Goal: Complete application form

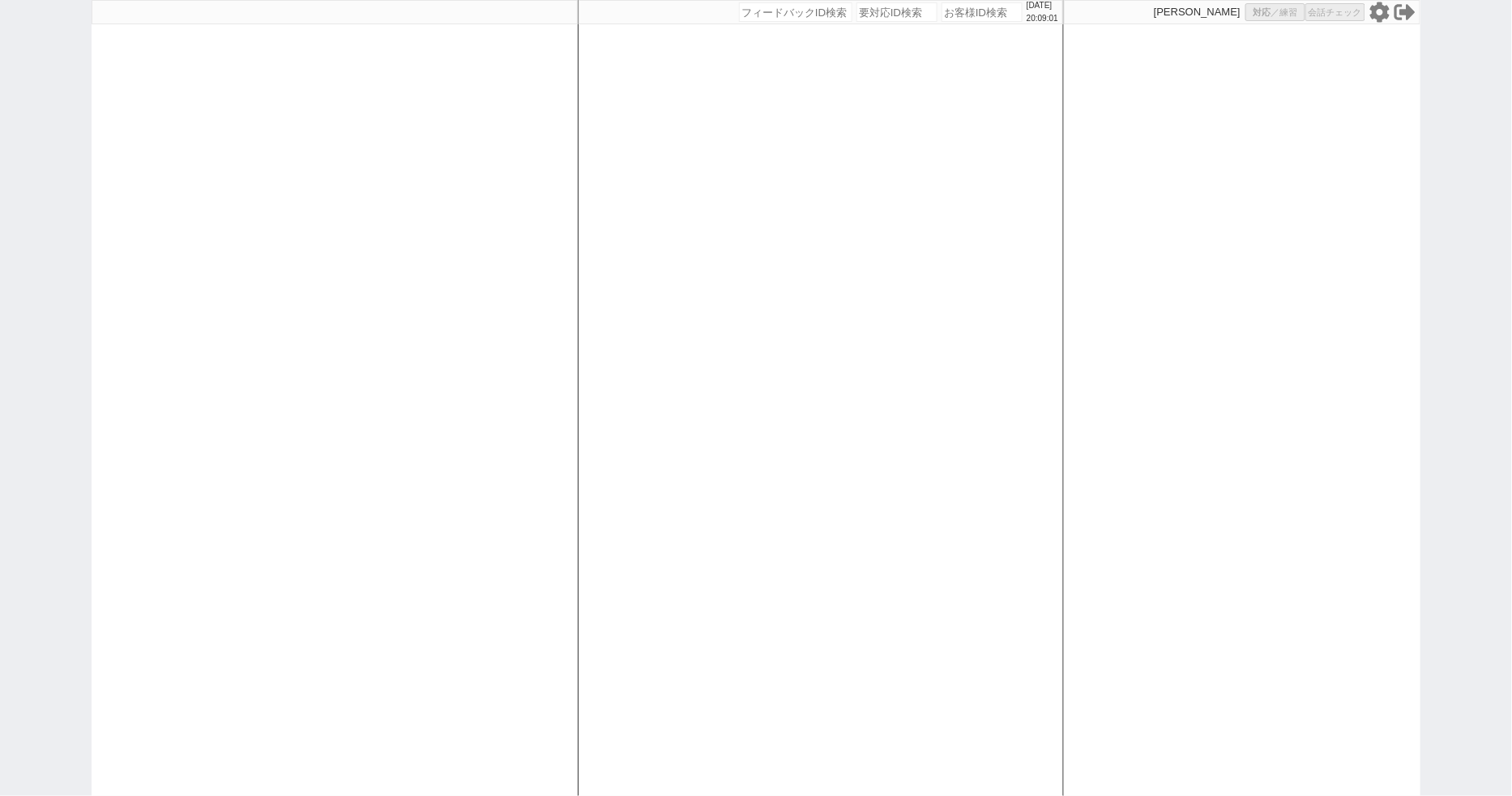
click at [1375, 13] on icon at bounding box center [1380, 11] width 19 height 20
select select "100"
select select "3"
select select
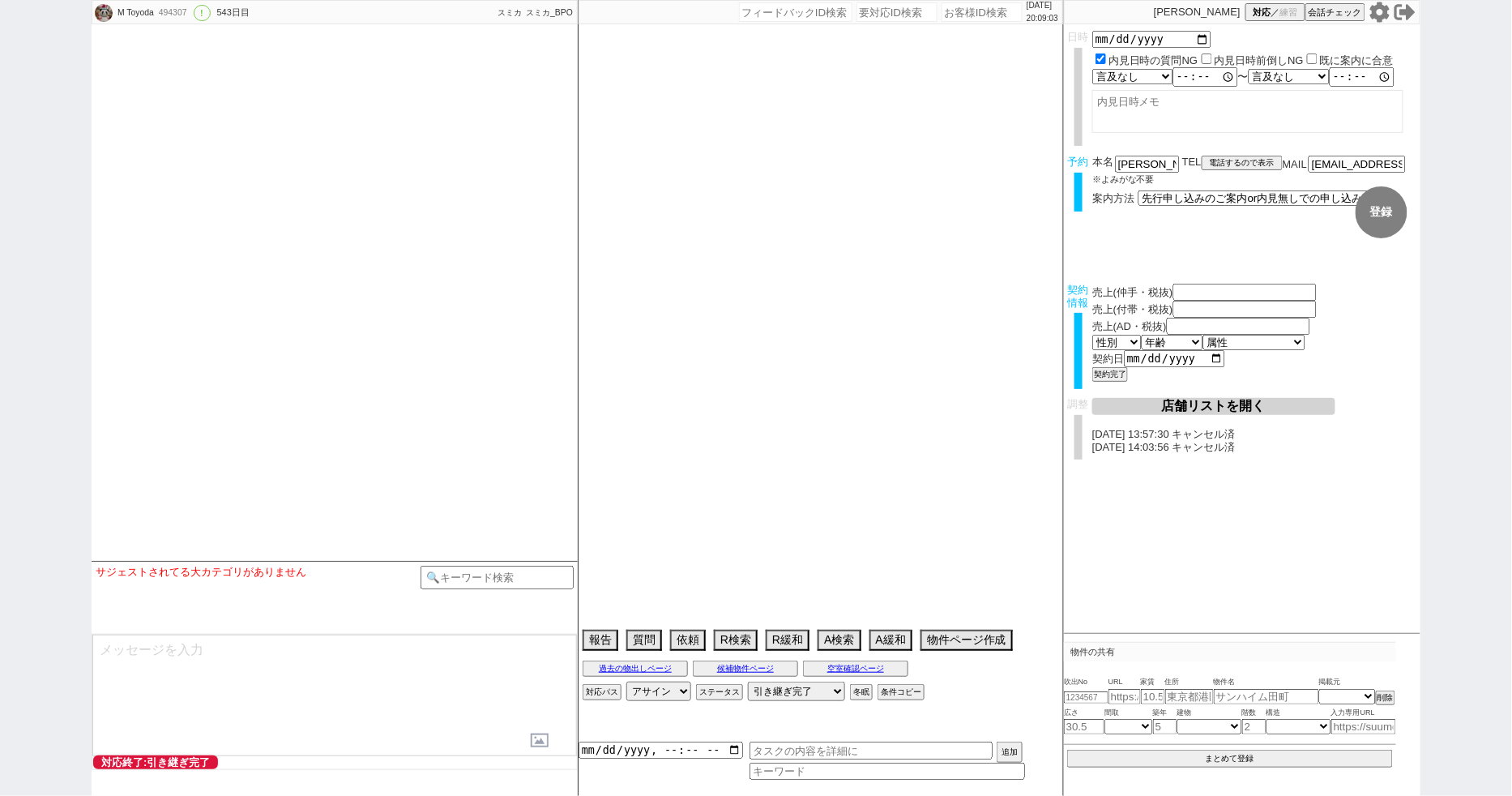
type textarea "[PERSON_NAME]対応　リビング15畳 @@先行/内見なし申し込みの場合はクライアントがお客様と事前打ち合わせするので、日程が取れたら打ち合わせの日付…"
select select "[DATE]"
select select "3"
select select "37"
select select "7"
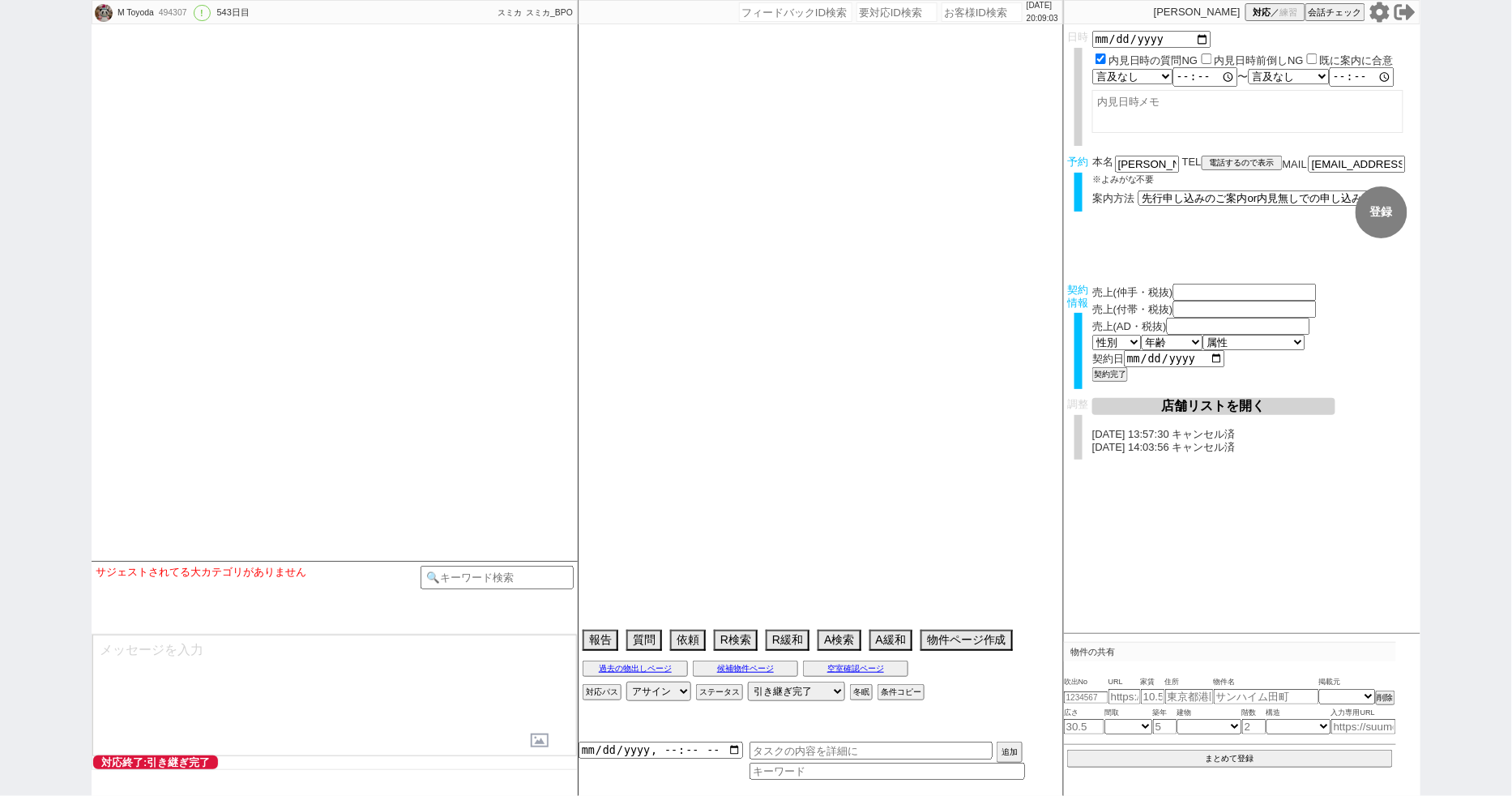
select select "14"
select select "485"
